Goal: Check status: Check status

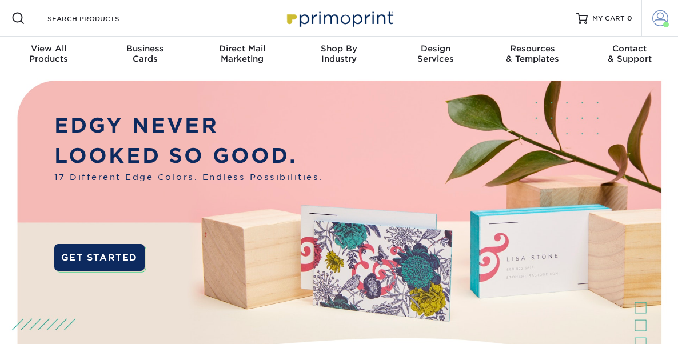
click at [661, 14] on span at bounding box center [660, 18] width 16 height 16
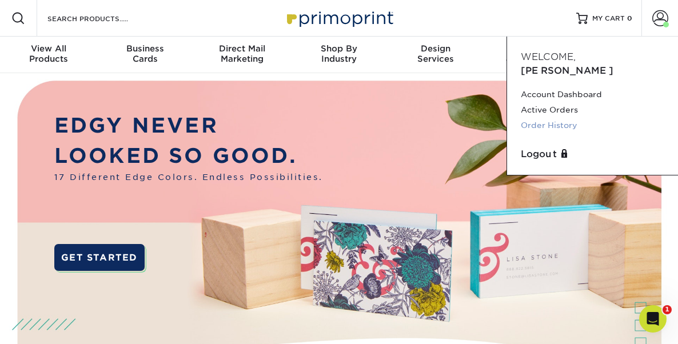
click at [564, 118] on link "Order History" at bounding box center [593, 125] width 144 height 15
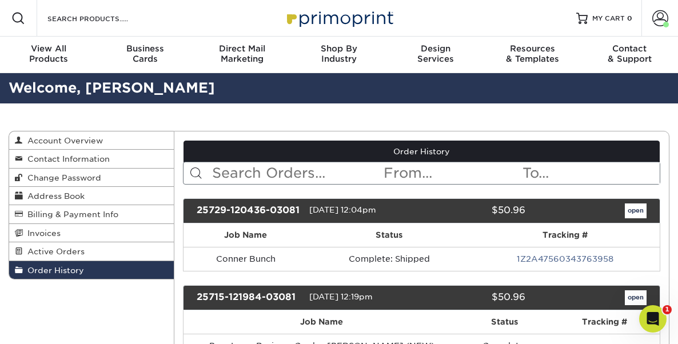
click at [316, 176] on input "text" at bounding box center [297, 173] width 172 height 22
type input "[PERSON_NAME]"
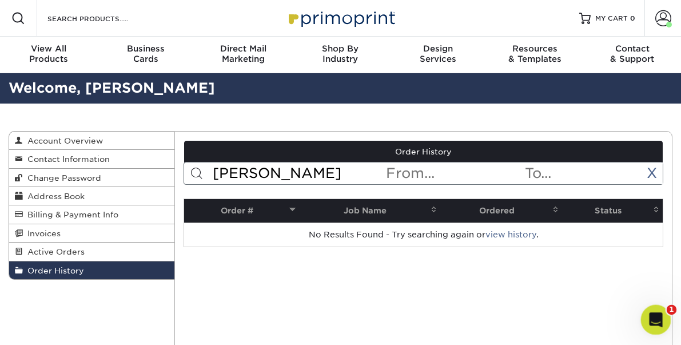
click at [650, 319] on icon "Open Intercom Messenger" at bounding box center [654, 318] width 19 height 19
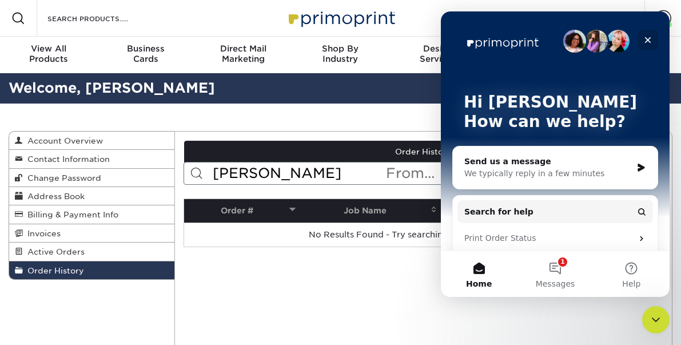
click at [648, 37] on icon "Close" at bounding box center [647, 39] width 9 height 9
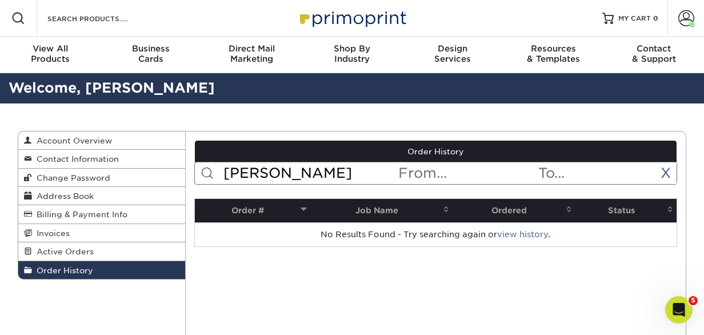
click at [676, 247] on table "Order # Job Name Ordered Status No Results Found - Try searching again or view …" at bounding box center [436, 222] width 484 height 49
